Goal: Task Accomplishment & Management: Manage account settings

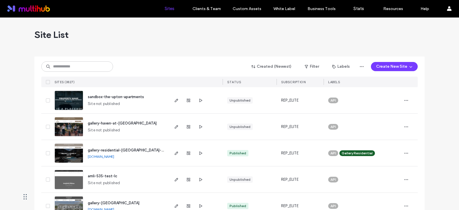
click at [77, 64] on input at bounding box center [77, 66] width 72 height 10
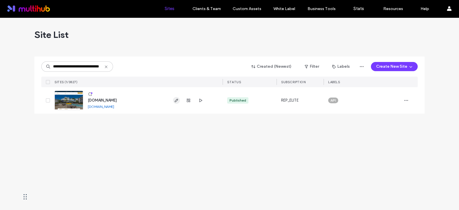
type input "**********"
click at [177, 102] on icon "button" at bounding box center [176, 100] width 5 height 5
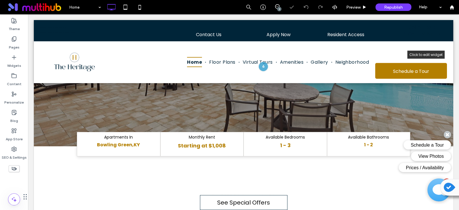
scroll to position [179, 0]
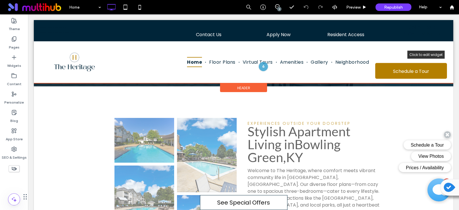
click at [284, 62] on div at bounding box center [244, 51] width 420 height 63
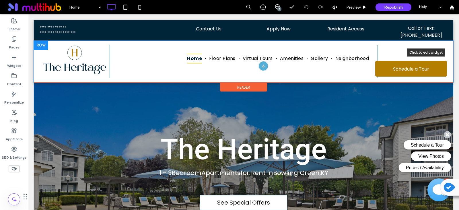
scroll to position [0, 0]
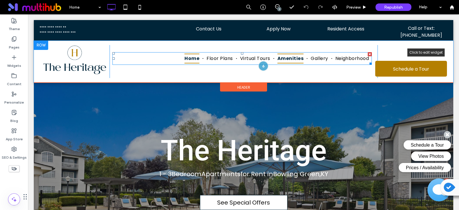
click at [284, 56] on span "Amenities" at bounding box center [291, 59] width 26 height 10
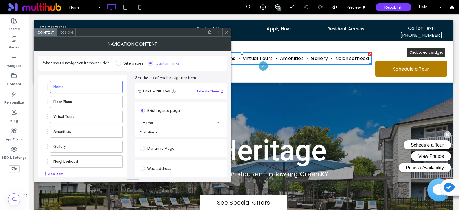
click at [226, 33] on icon at bounding box center [227, 32] width 4 height 4
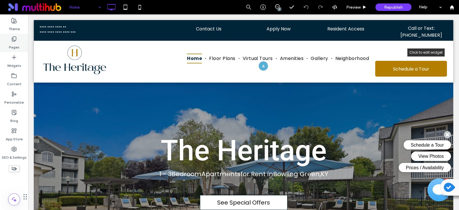
click at [17, 41] on div "Pages" at bounding box center [14, 43] width 28 height 18
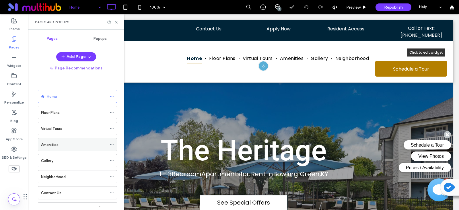
click at [57, 146] on label "Amenities" at bounding box center [50, 145] width 18 height 10
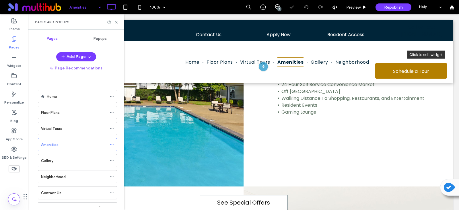
scroll to position [219, 0]
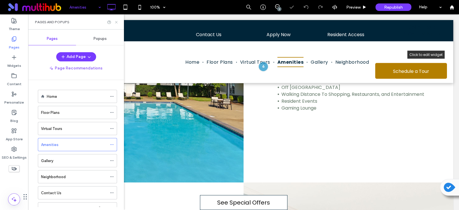
click at [116, 24] on icon at bounding box center [116, 22] width 4 height 4
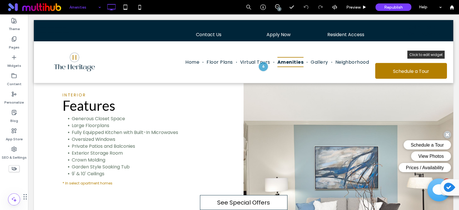
scroll to position [435, 0]
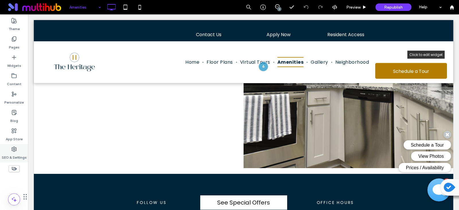
click at [14, 156] on label "SEO & Settings" at bounding box center [14, 156] width 25 height 8
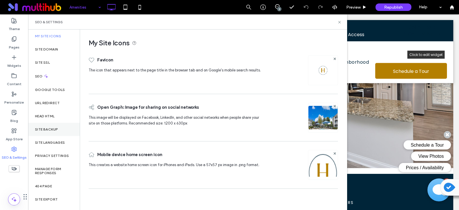
click at [59, 127] on div "Site Backup" at bounding box center [54, 129] width 52 height 13
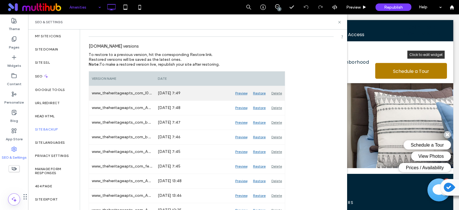
scroll to position [0, 0]
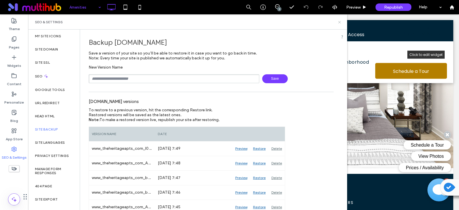
click at [340, 22] on icon at bounding box center [340, 22] width 4 height 4
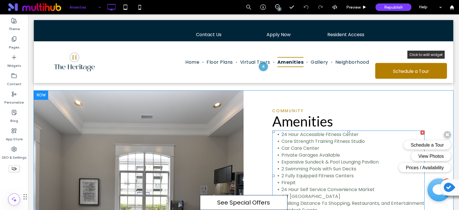
scroll to position [148, 0]
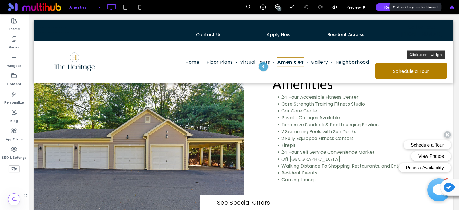
click at [452, 6] on icon at bounding box center [452, 7] width 5 height 5
